Goal: Task Accomplishment & Management: Manage account settings

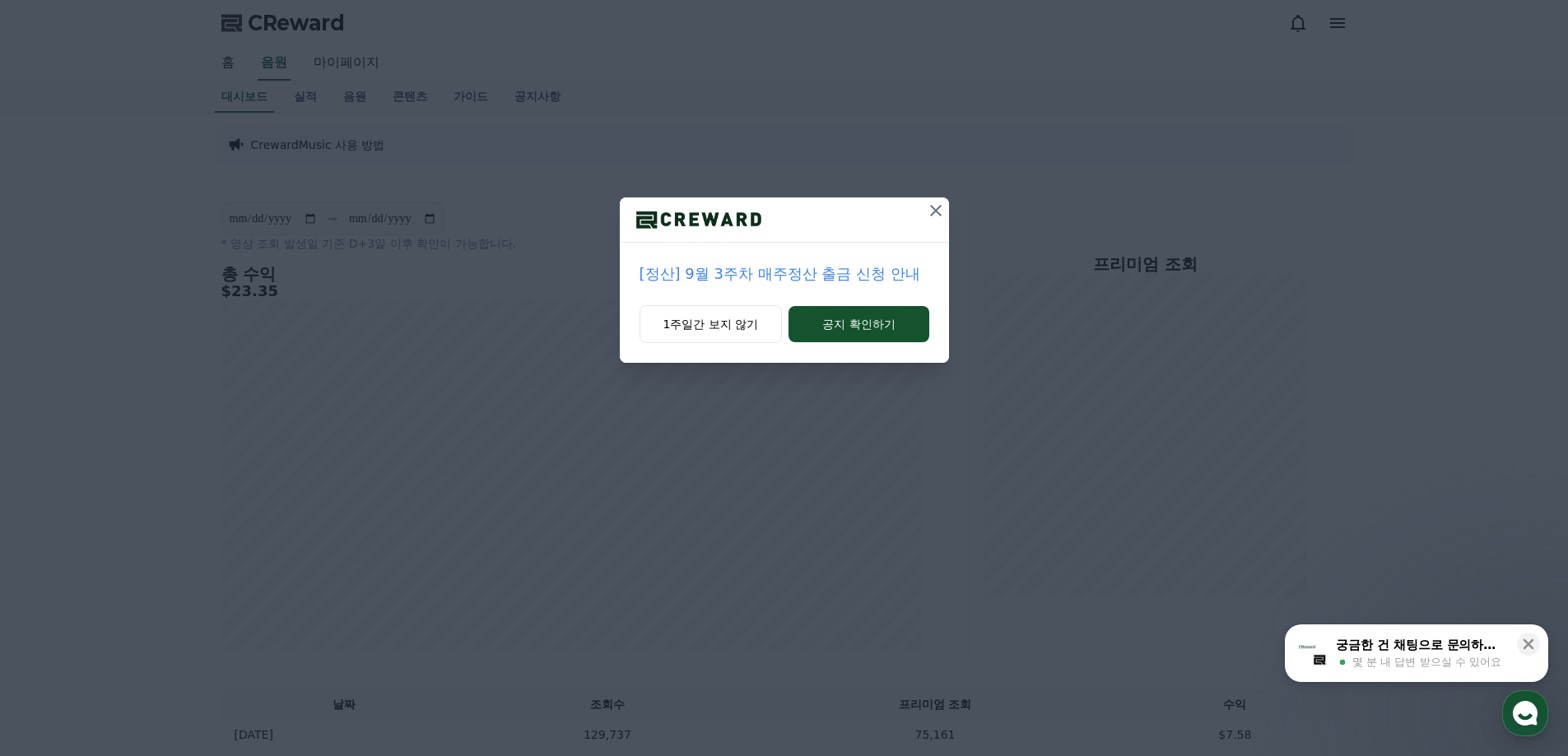
click at [938, 207] on icon at bounding box center [936, 210] width 20 height 20
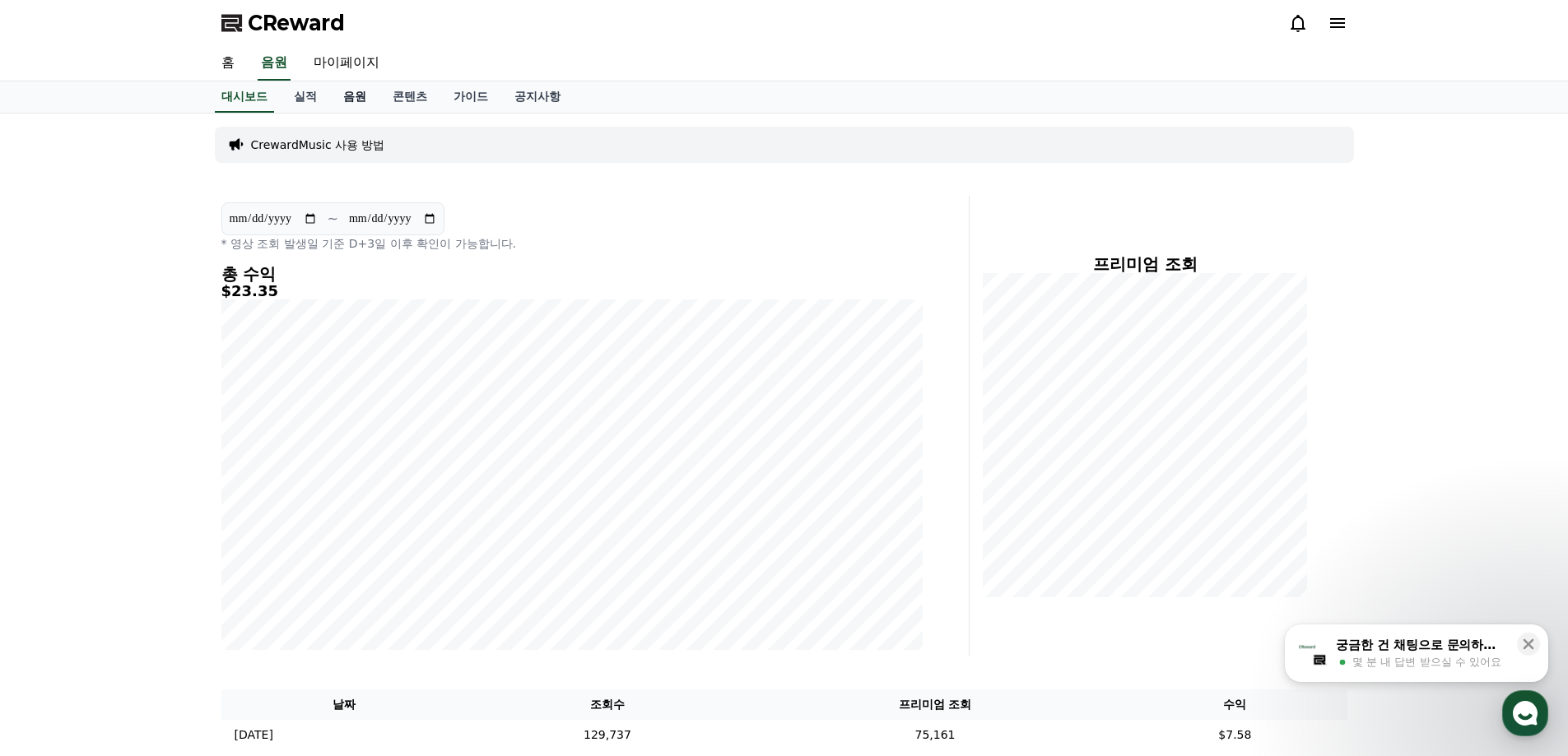
click at [353, 91] on link "음원" at bounding box center [355, 96] width 49 height 31
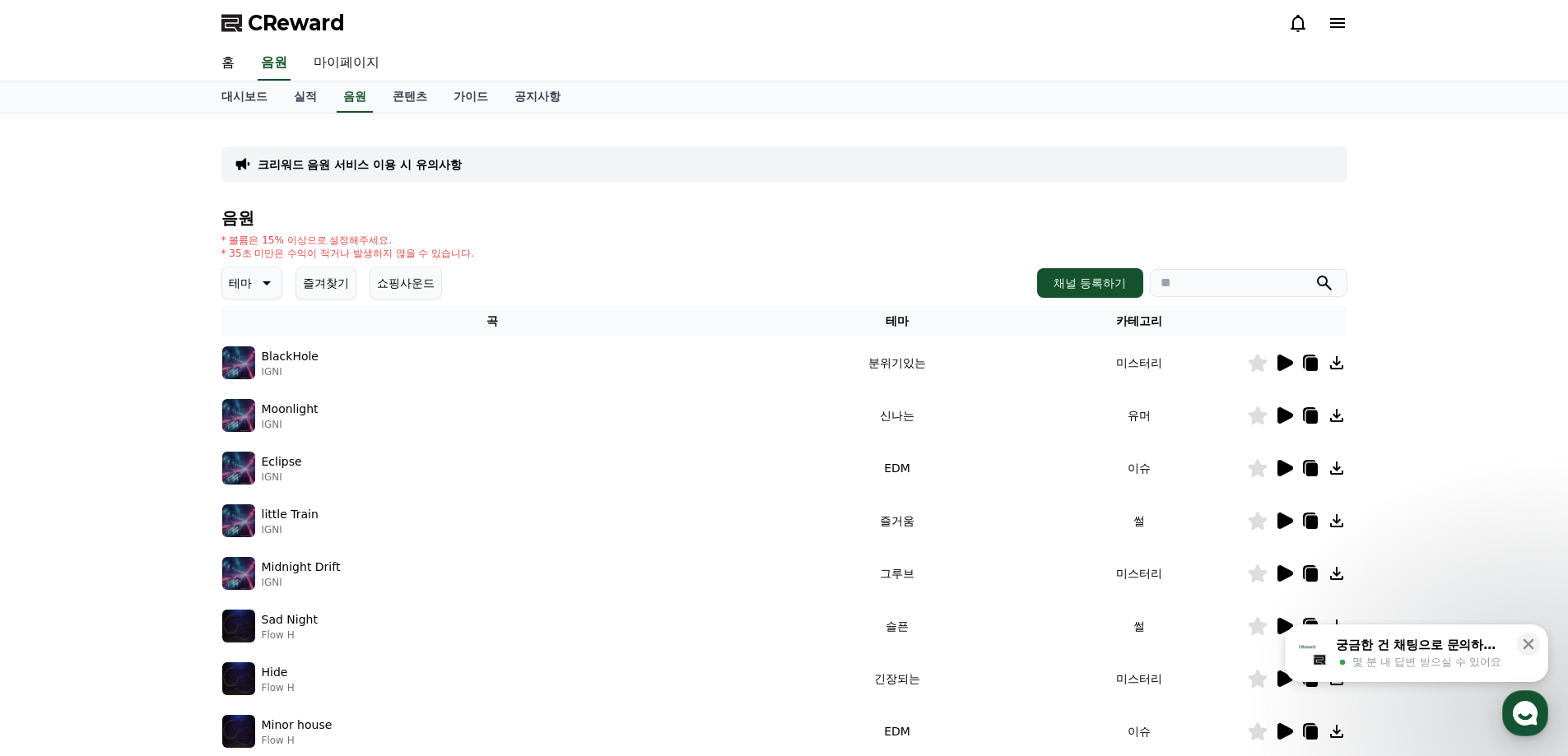
click at [353, 67] on link "마이페이지" at bounding box center [346, 63] width 92 height 35
select select "**********"
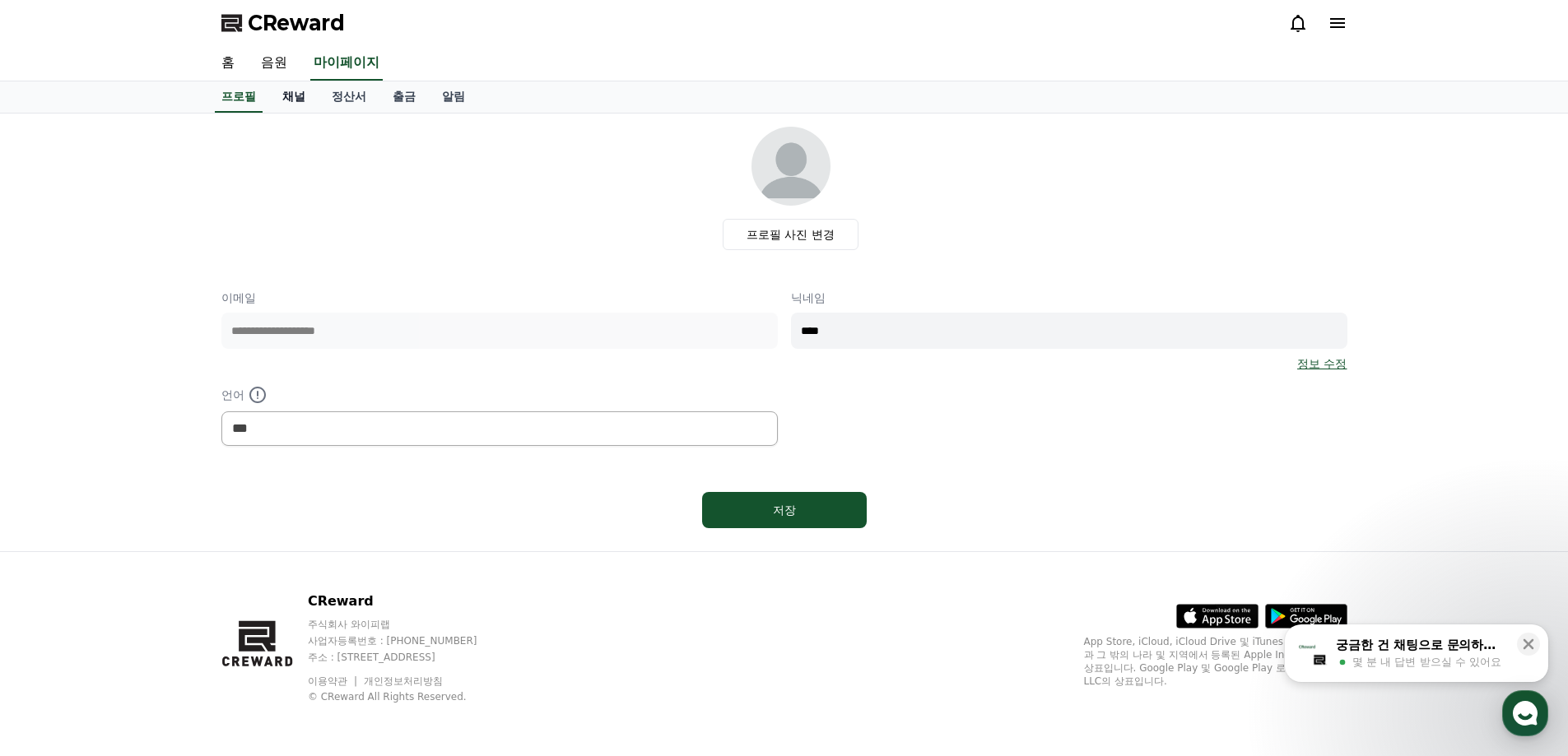
click at [290, 101] on link "채널" at bounding box center [293, 96] width 49 height 31
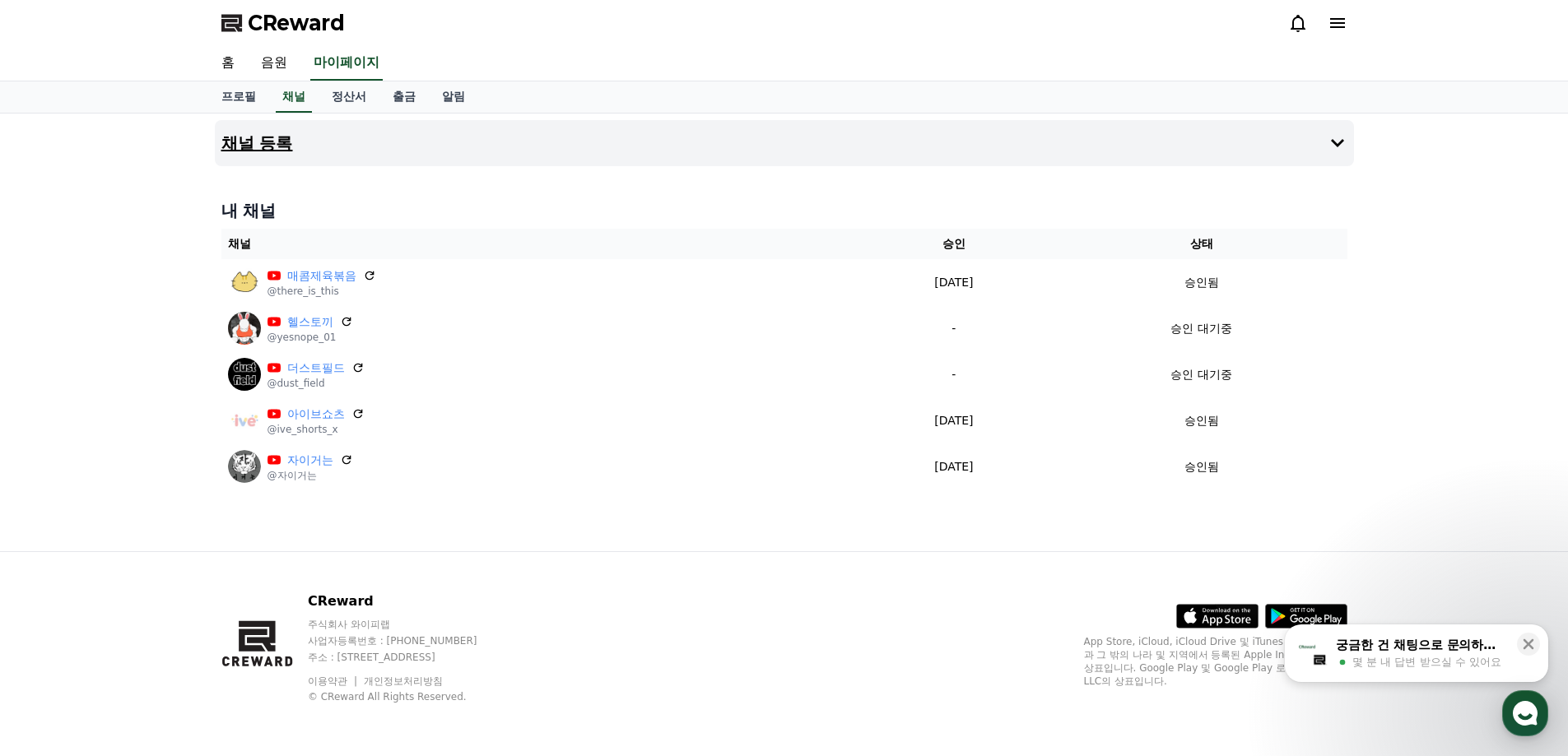
click at [285, 158] on button "채널 등록" at bounding box center [784, 143] width 1139 height 46
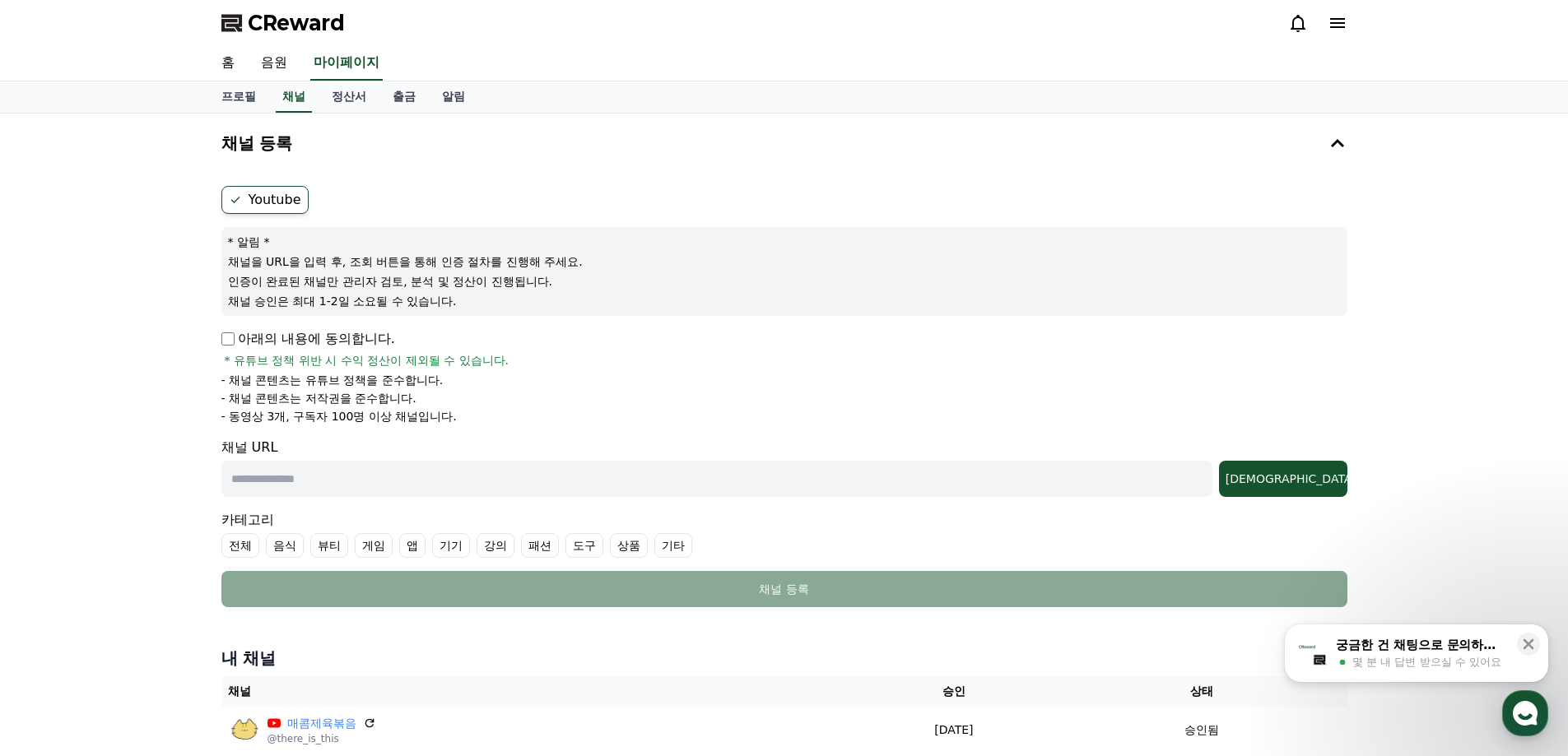
drag, startPoint x: 363, startPoint y: 484, endPoint x: 992, endPoint y: 459, distance: 629.5
click at [363, 484] on input "text" at bounding box center [717, 478] width 992 height 37
paste input "**********"
type input "**********"
click at [1317, 483] on div "조회" at bounding box center [1283, 479] width 115 height 16
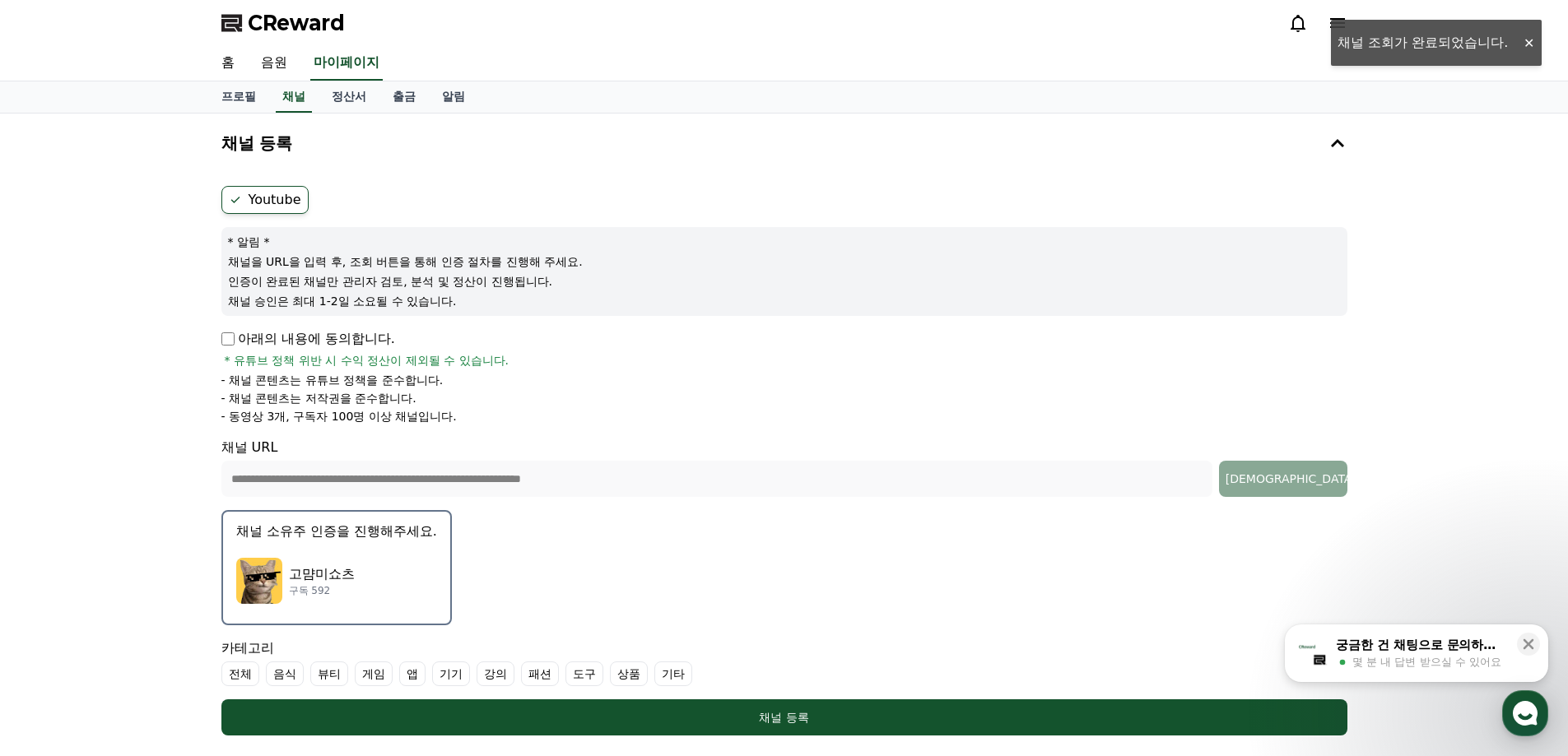
click at [384, 565] on div "고먐미쇼츠 구독 592" at bounding box center [336, 581] width 200 height 66
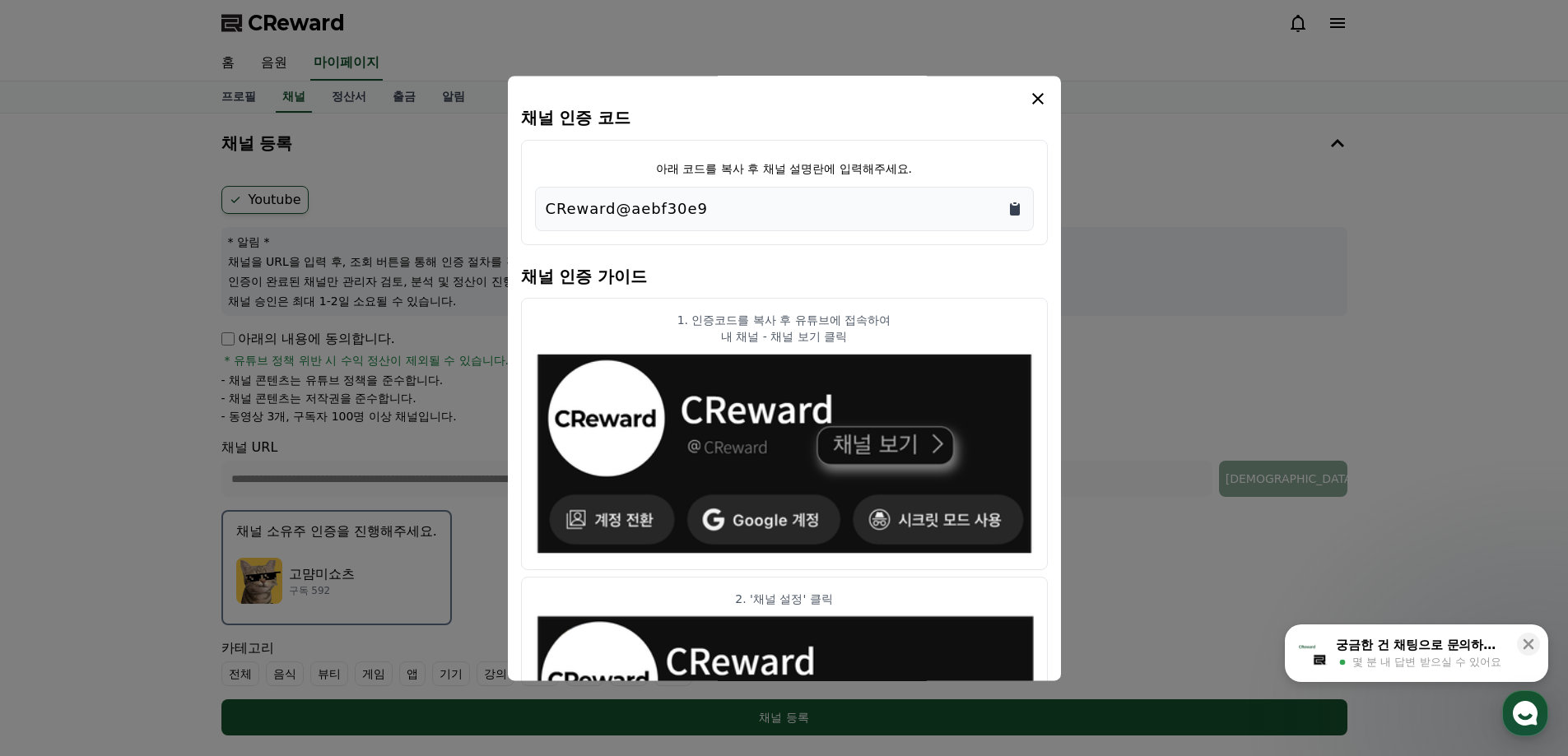
drag, startPoint x: 1009, startPoint y: 214, endPoint x: 541, endPoint y: 334, distance: 483.1
click at [1009, 214] on icon "Copy to clipboard" at bounding box center [1015, 208] width 16 height 16
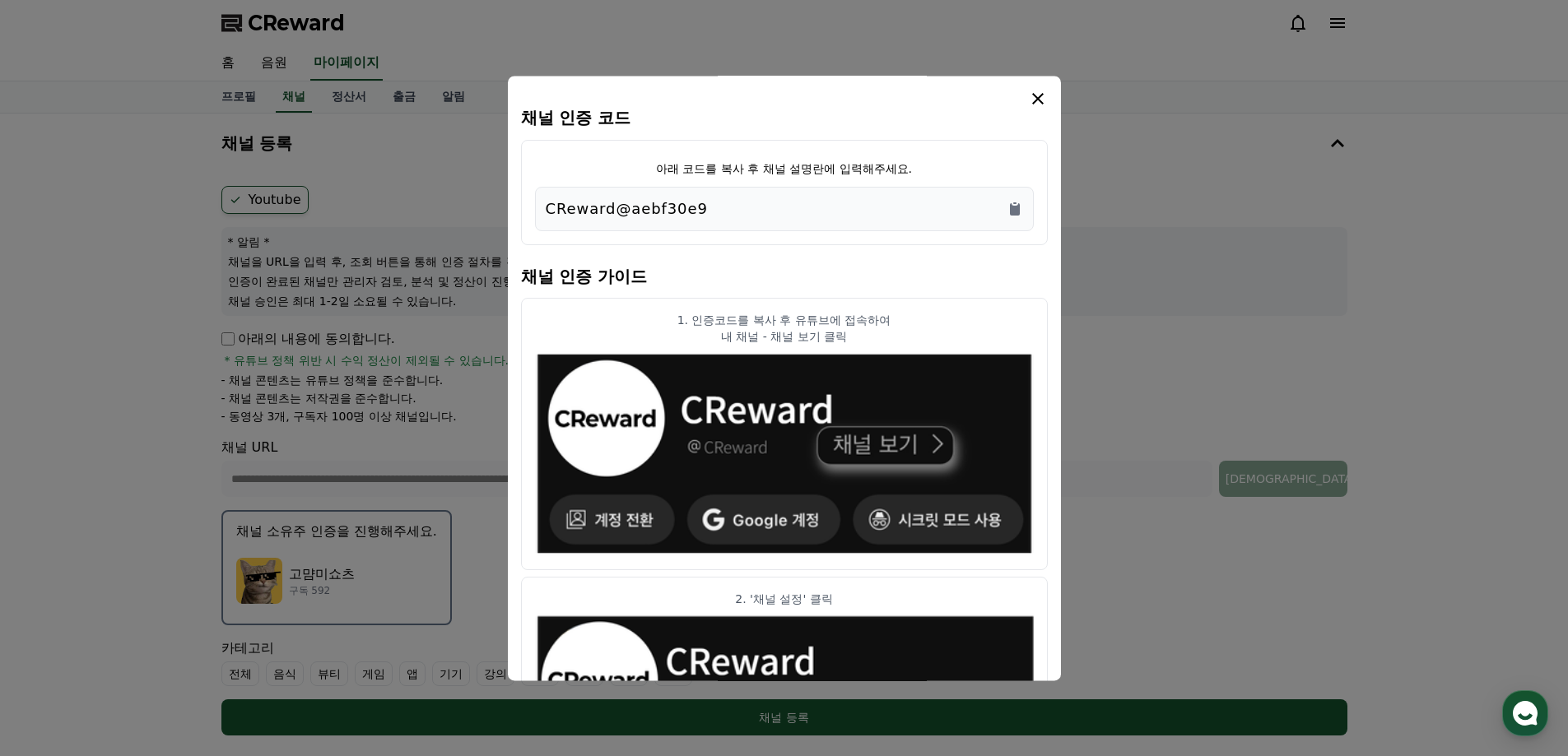
click at [1472, 329] on button "close modal" at bounding box center [784, 378] width 1568 height 756
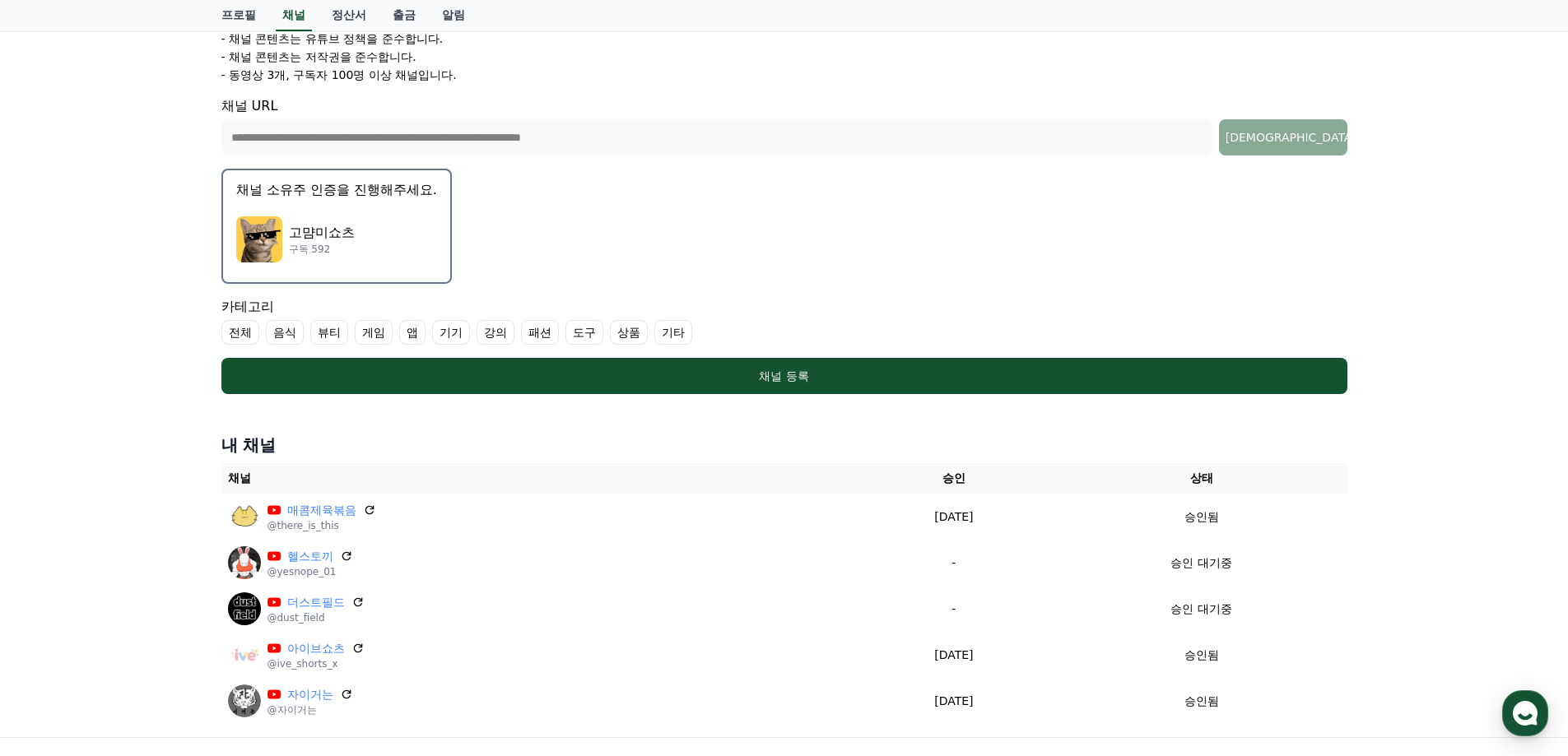
scroll to position [116, 0]
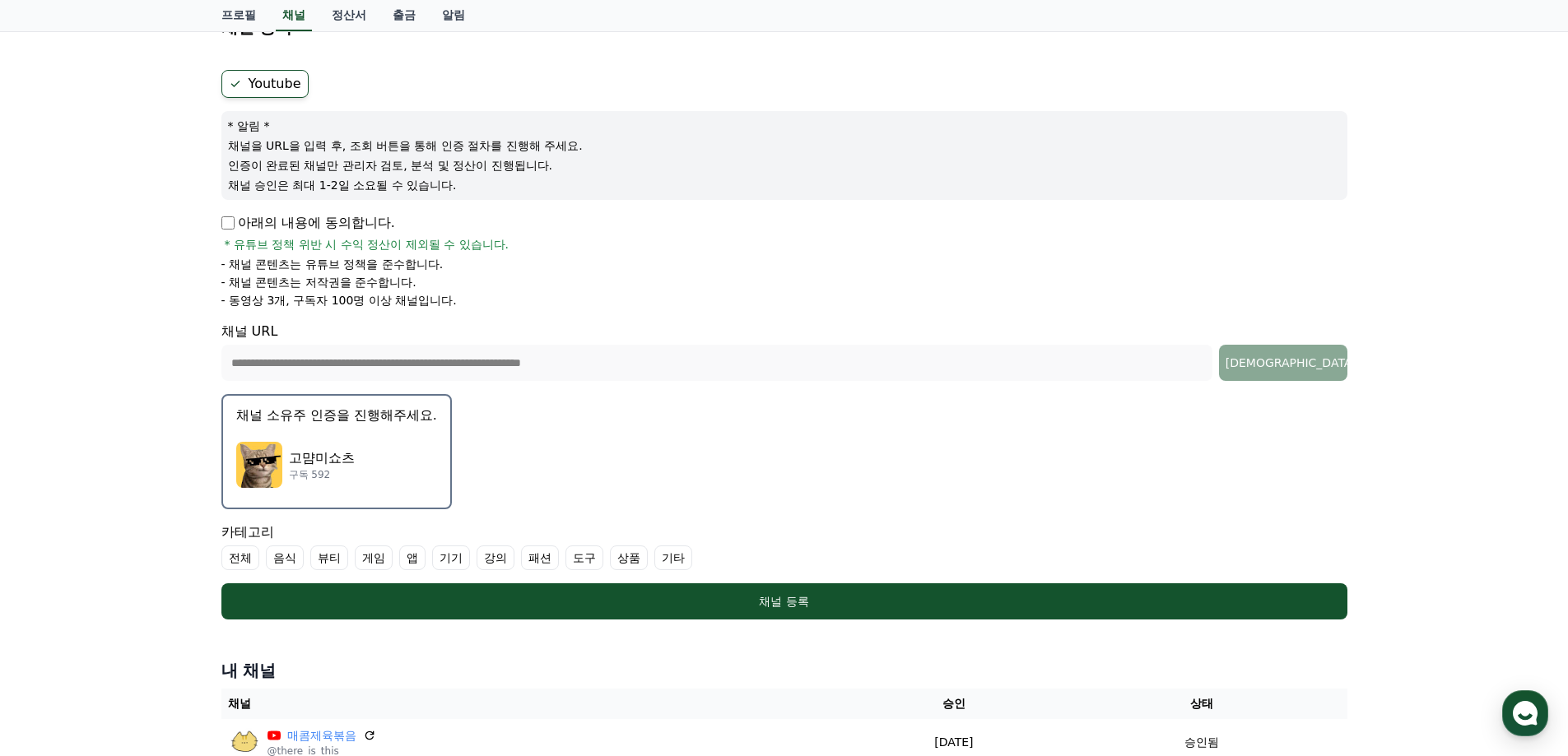
click at [374, 435] on div "고먐미쇼츠 구독 592" at bounding box center [336, 465] width 200 height 66
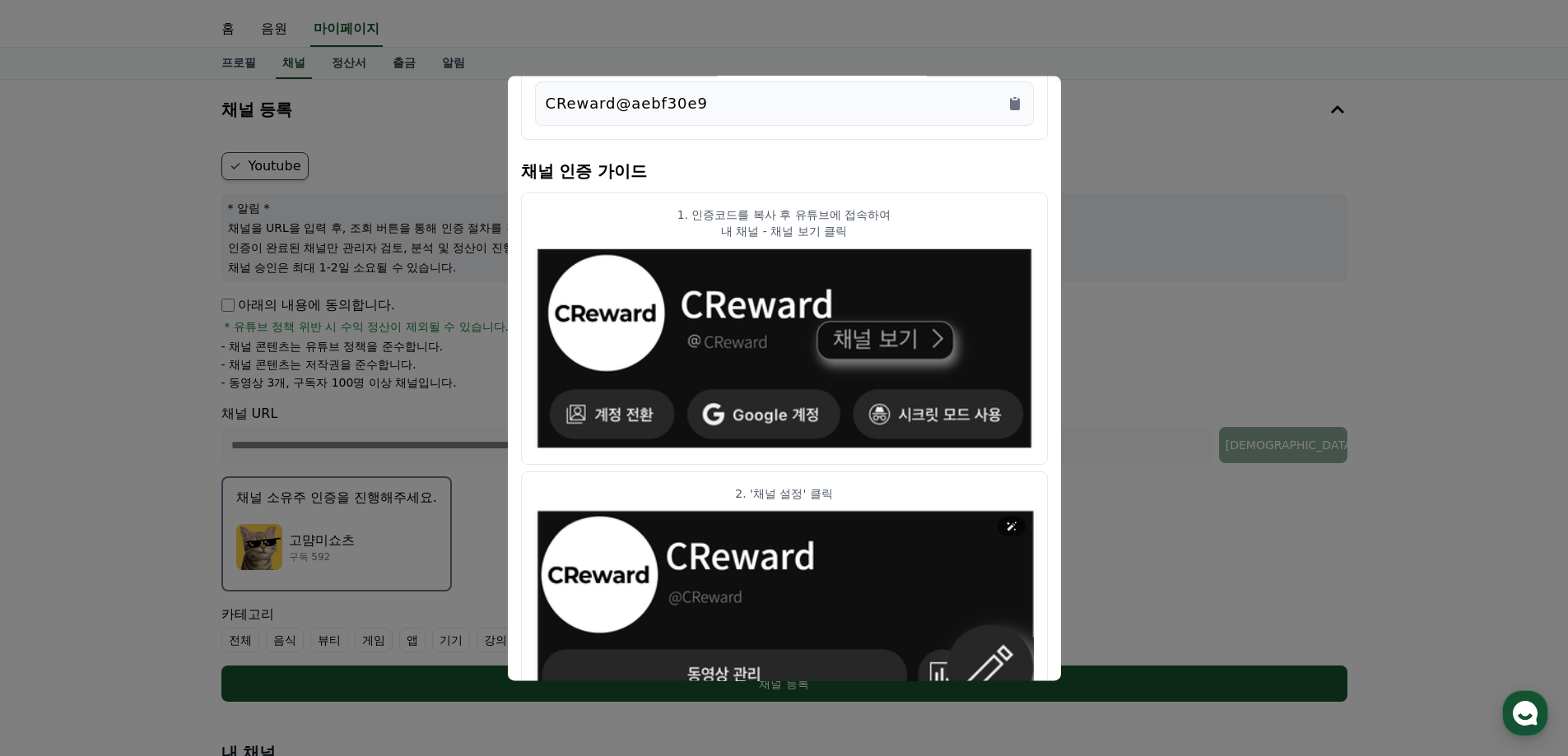
scroll to position [0, 0]
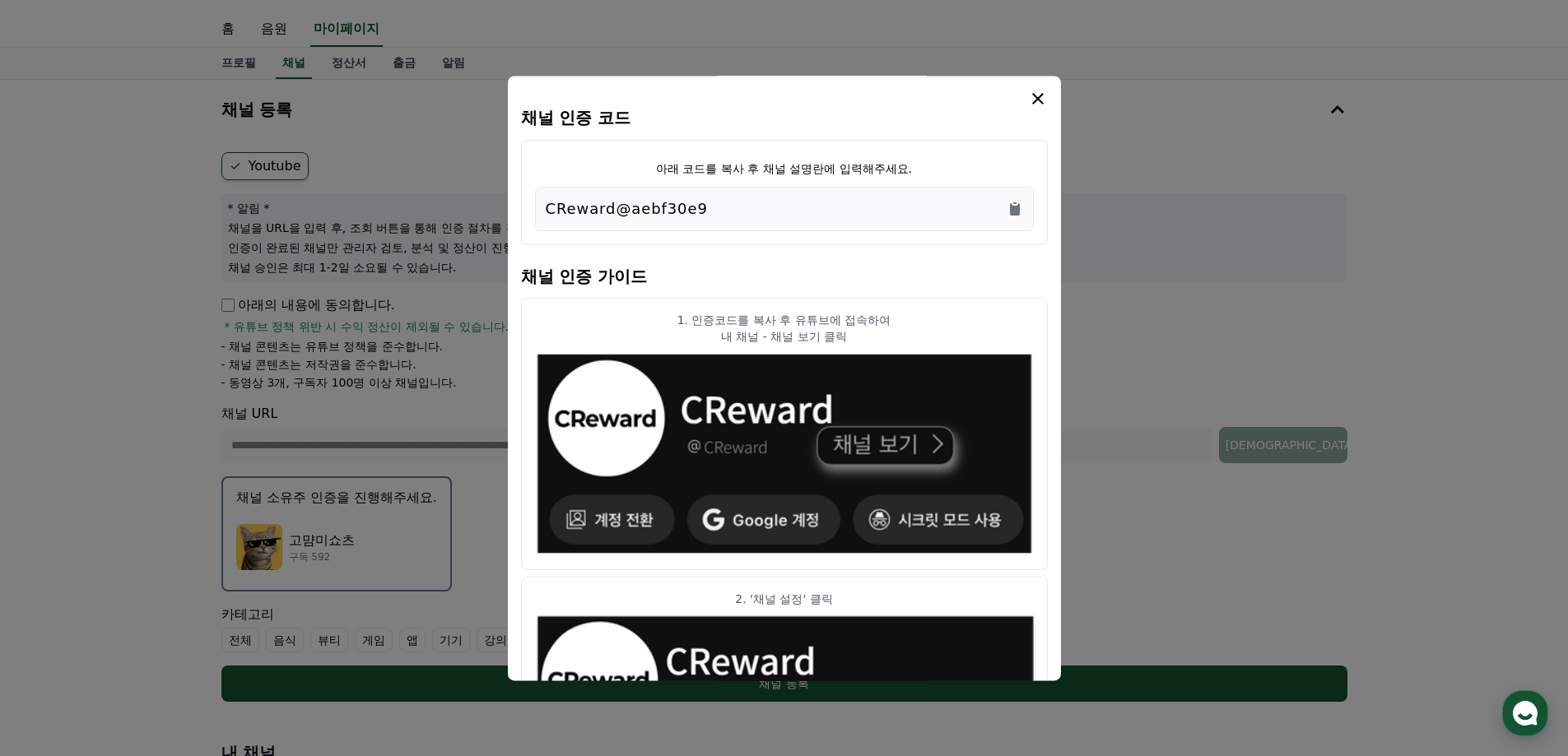
click at [1035, 95] on icon "modal" at bounding box center [1038, 98] width 12 height 12
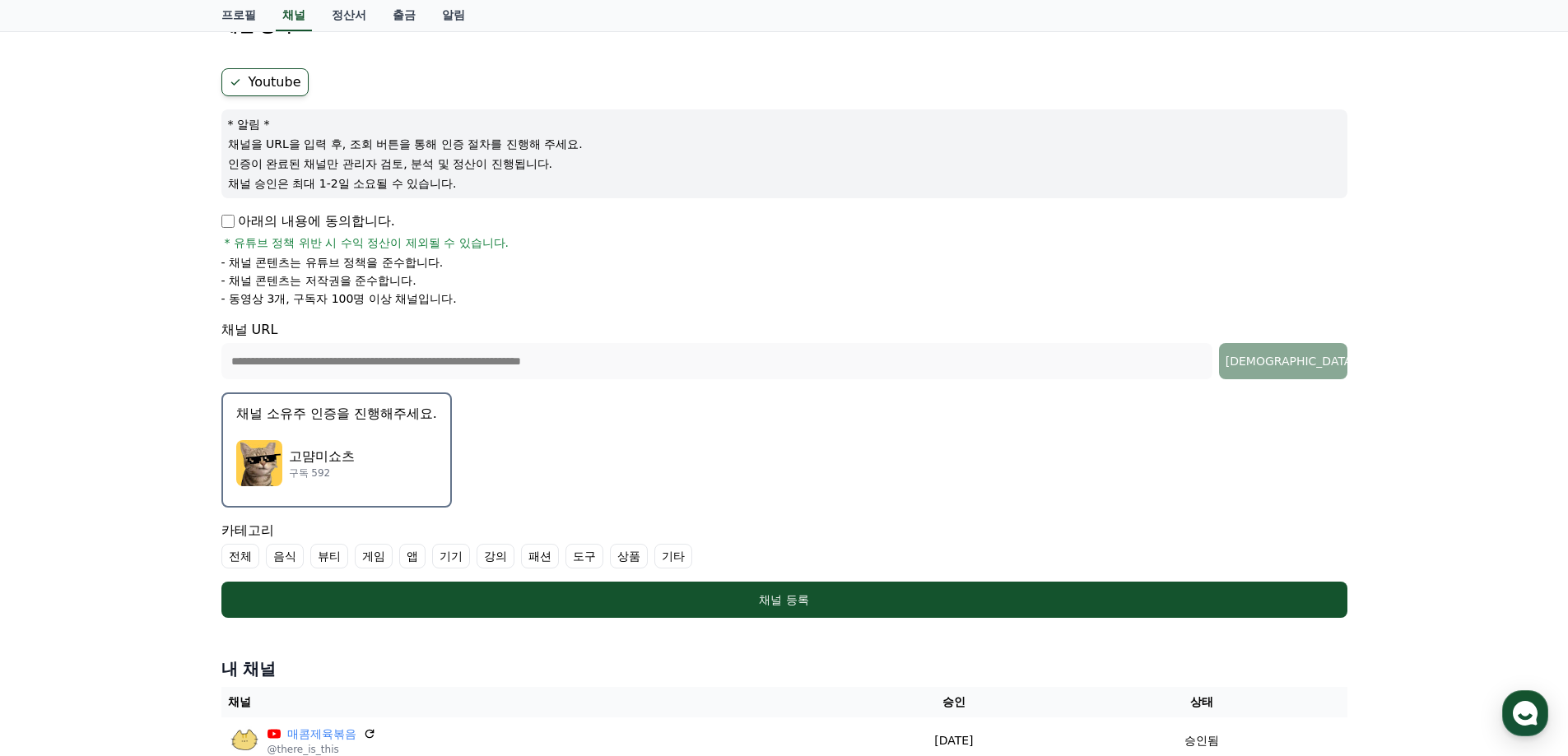
scroll to position [199, 0]
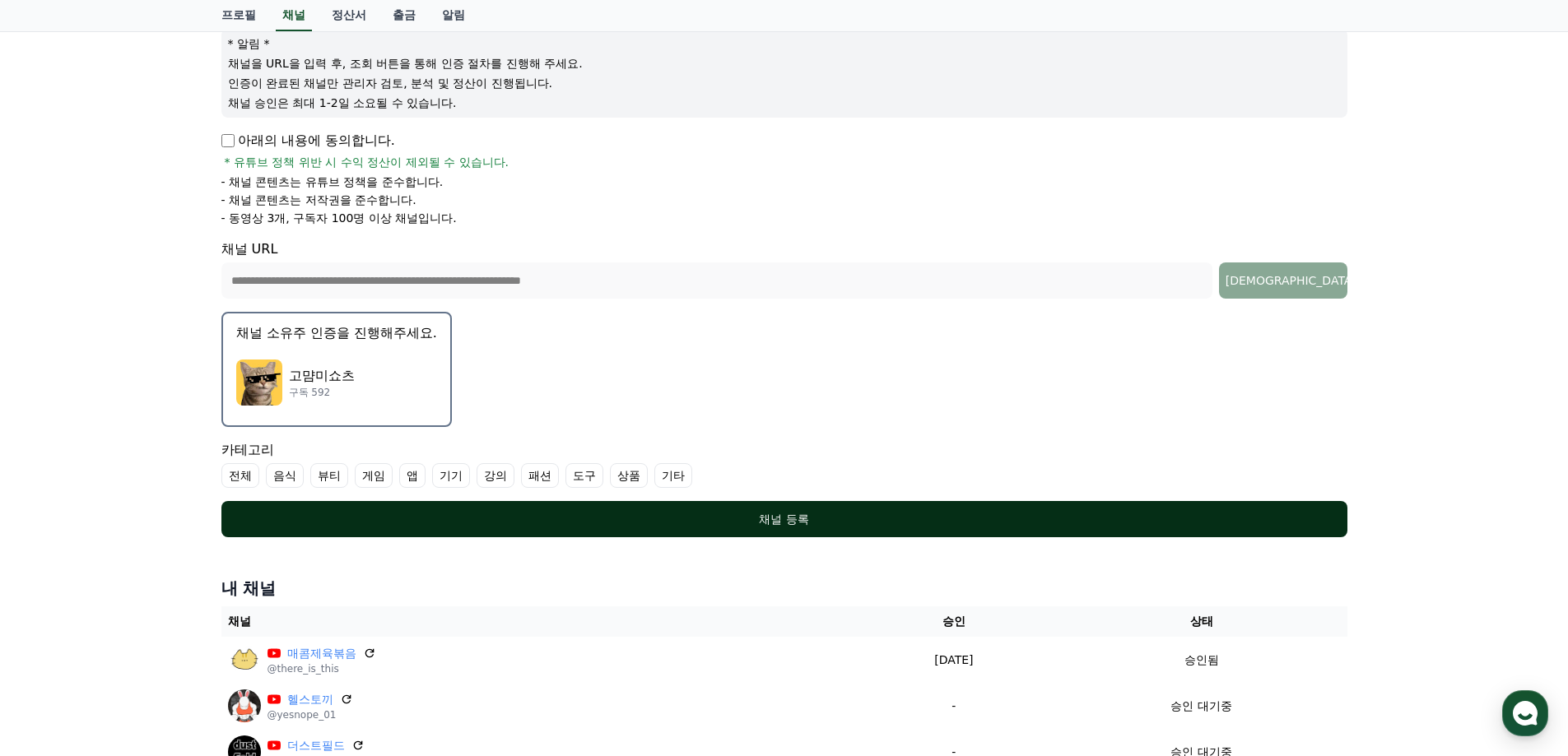
click at [450, 526] on div "채널 등록" at bounding box center [785, 519] width 1060 height 16
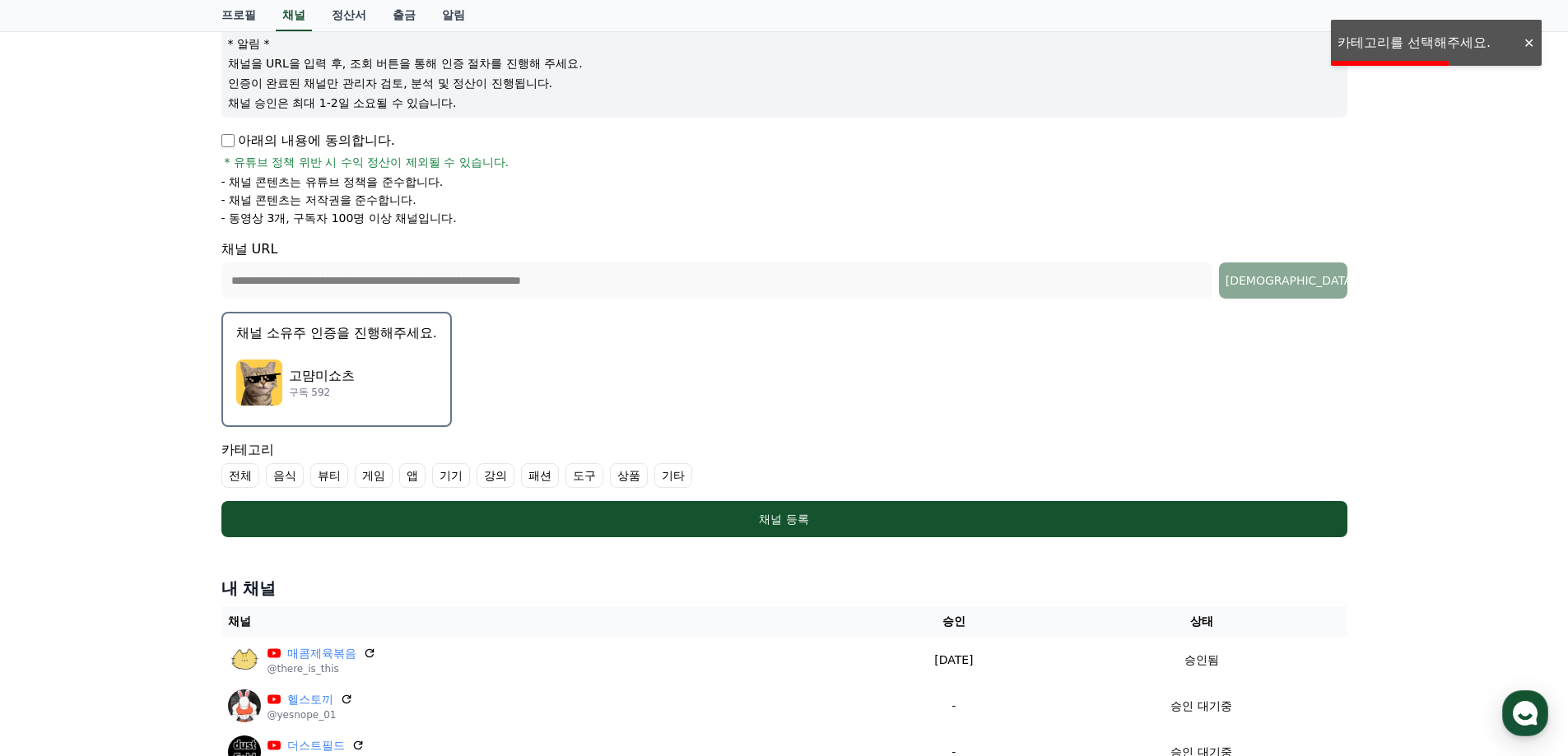
click at [681, 476] on label "기타" at bounding box center [674, 476] width 38 height 25
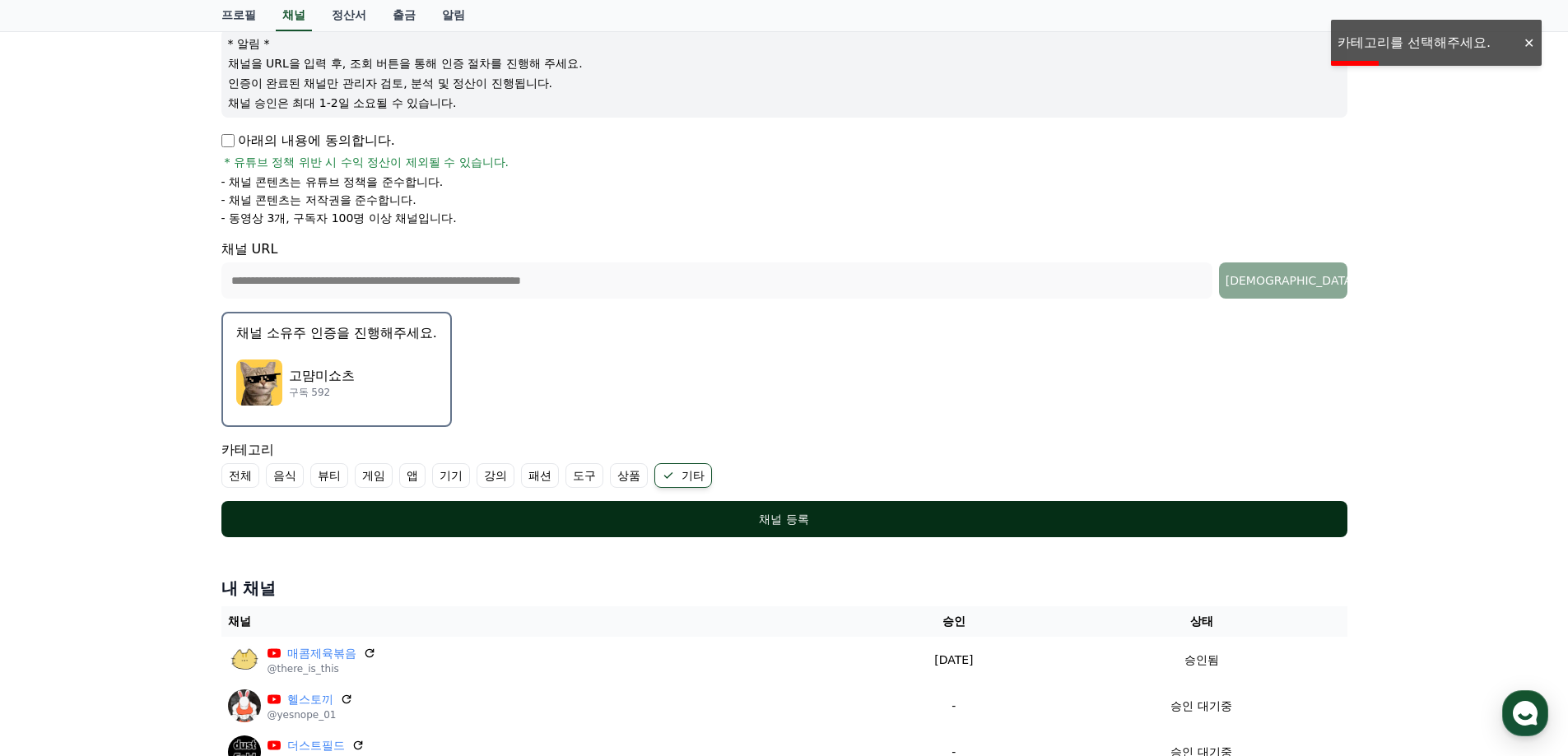
click at [649, 515] on div "채널 등록" at bounding box center [785, 519] width 1060 height 16
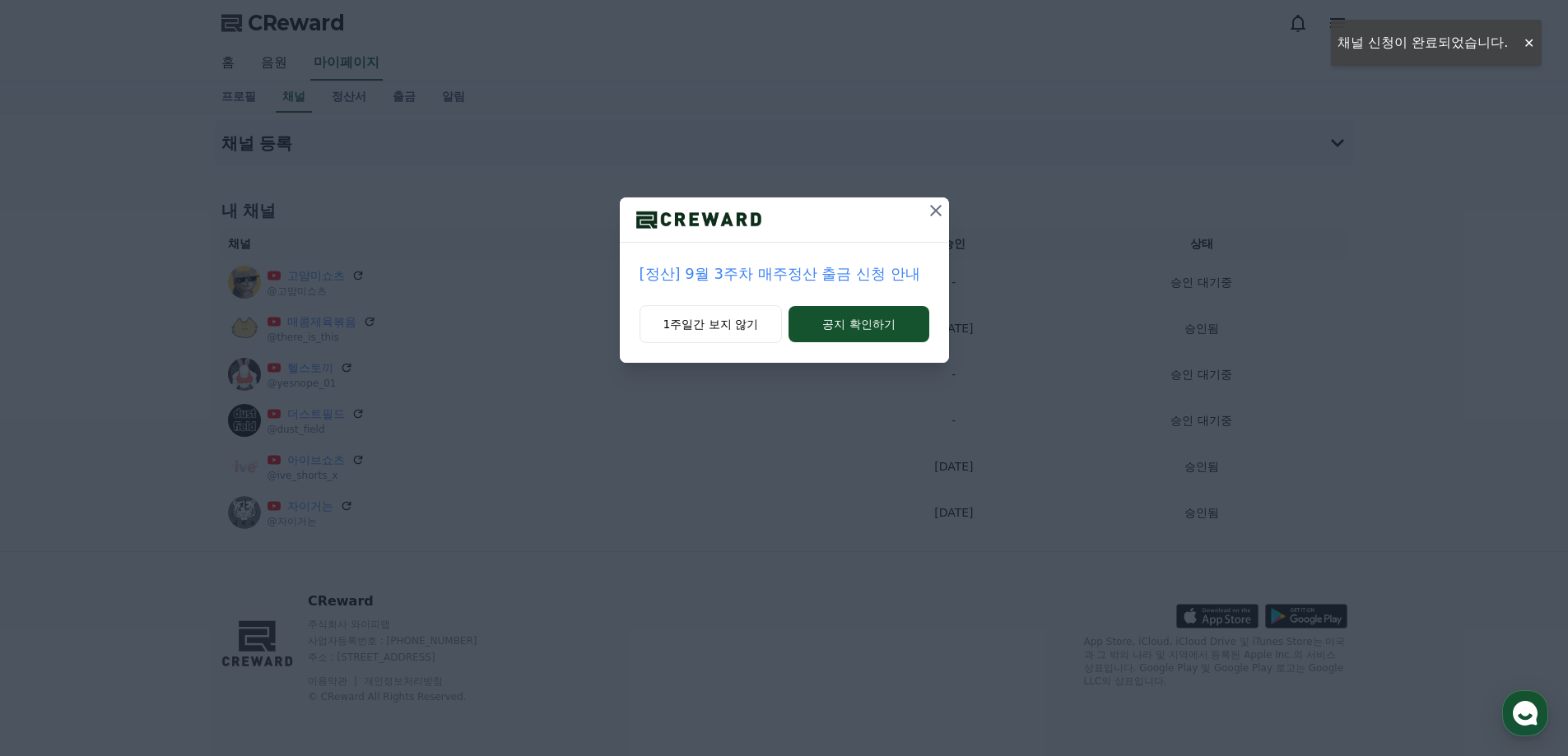
click at [928, 206] on icon at bounding box center [936, 210] width 20 height 20
